Goal: Information Seeking & Learning: Understand process/instructions

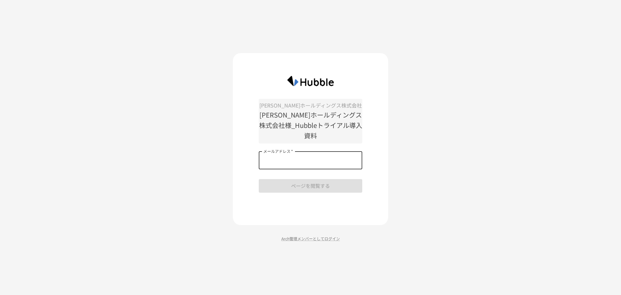
click at [285, 154] on input "メールアドレス   *" at bounding box center [311, 160] width 104 height 18
type input "**********"
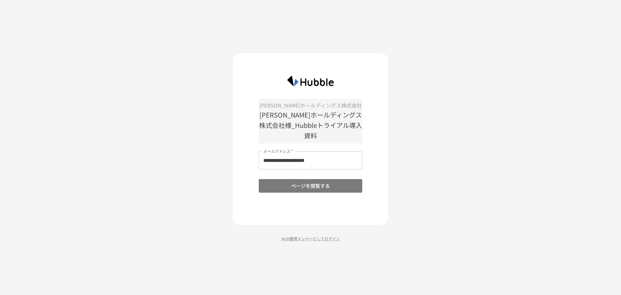
click at [313, 179] on button "ページを閲覧する" at bounding box center [311, 186] width 104 height 14
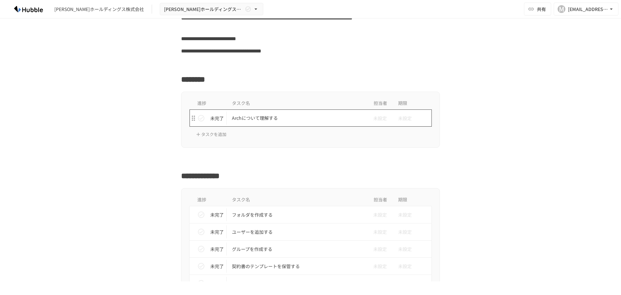
scroll to position [129, 0]
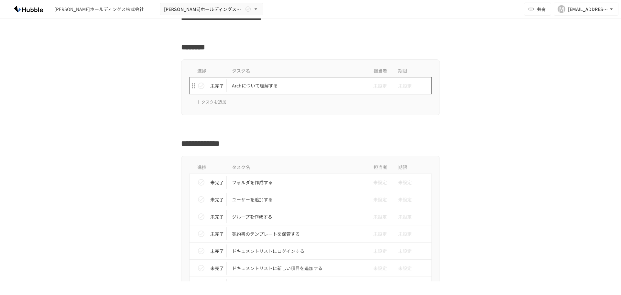
click at [251, 82] on p "Archについて理解する" at bounding box center [297, 86] width 130 height 8
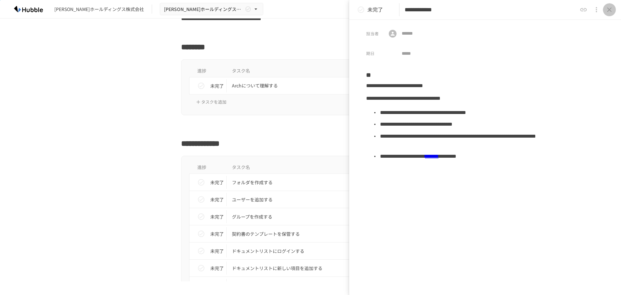
click at [610, 8] on icon "close drawer" at bounding box center [610, 10] width 8 height 8
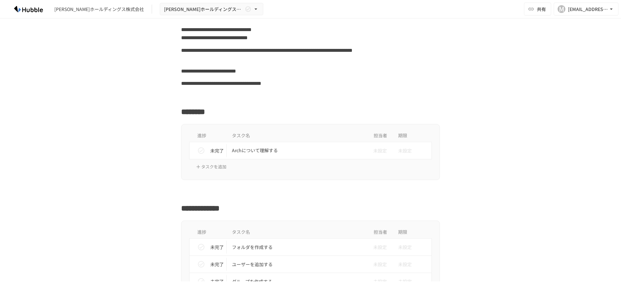
scroll to position [194, 0]
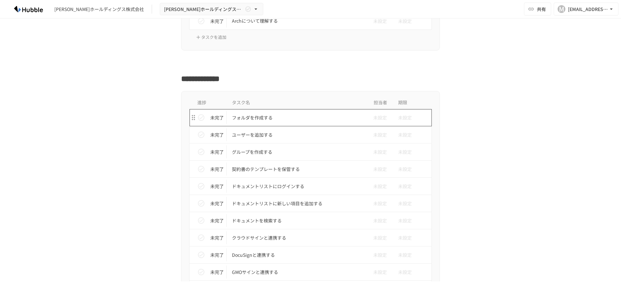
click at [255, 115] on p "フォルダを作成する" at bounding box center [297, 118] width 130 height 8
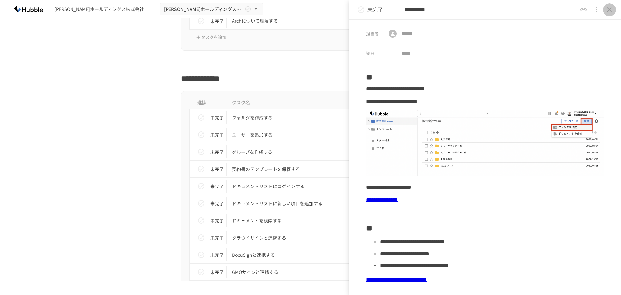
click at [612, 8] on icon "close drawer" at bounding box center [610, 10] width 8 height 8
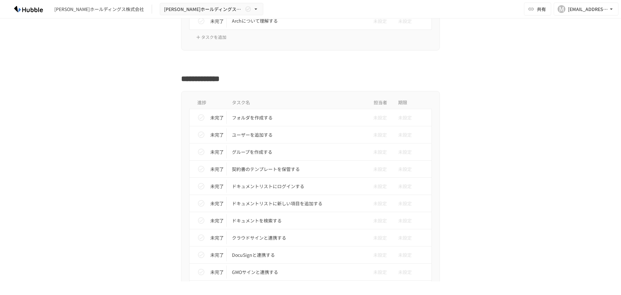
scroll to position [162, 0]
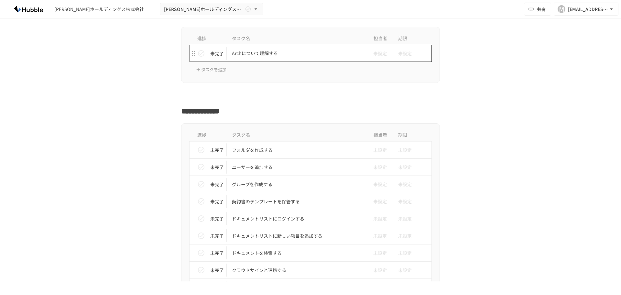
click at [244, 56] on p "Archについて理解する" at bounding box center [297, 53] width 130 height 8
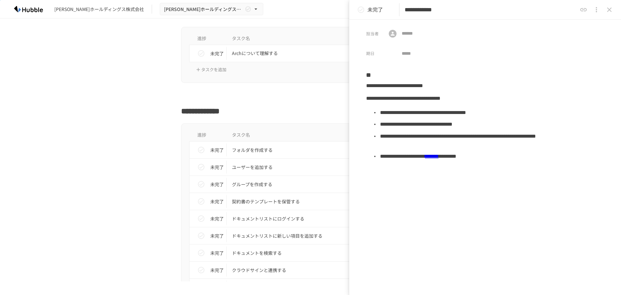
click at [609, 10] on icon "close drawer" at bounding box center [609, 9] width 5 height 5
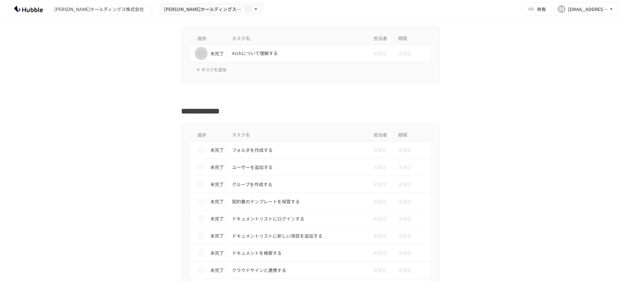
click at [199, 53] on icon "status" at bounding box center [201, 53] width 6 height 6
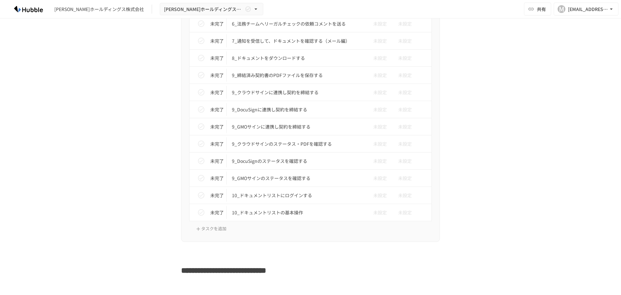
scroll to position [615, 0]
